Goal: Information Seeking & Learning: Learn about a topic

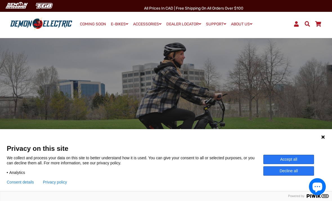
click at [322, 137] on icon at bounding box center [323, 137] width 5 height 5
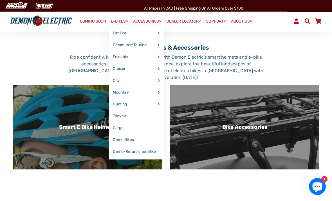
scroll to position [278, 0]
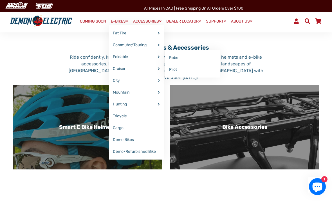
click at [168, 55] on link "Rebel" at bounding box center [192, 58] width 55 height 12
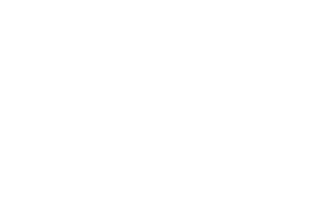
select select "******"
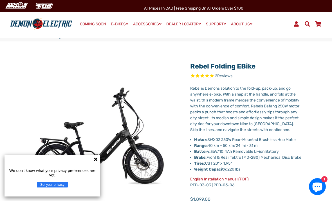
click at [94, 161] on icon at bounding box center [96, 159] width 5 height 5
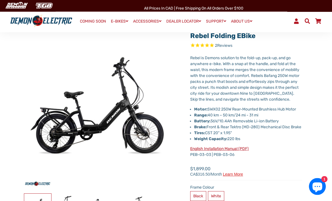
scroll to position [39, 0]
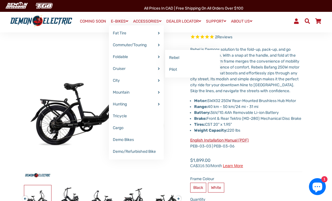
click at [171, 72] on link "Pilot" at bounding box center [192, 70] width 55 height 12
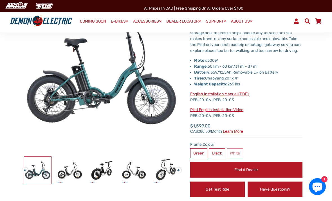
scroll to position [66, 0]
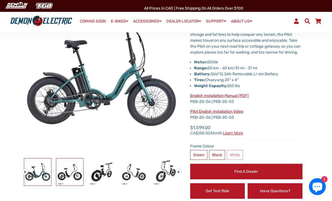
click at [74, 173] on img at bounding box center [69, 171] width 27 height 27
